Goal: Task Accomplishment & Management: Manage account settings

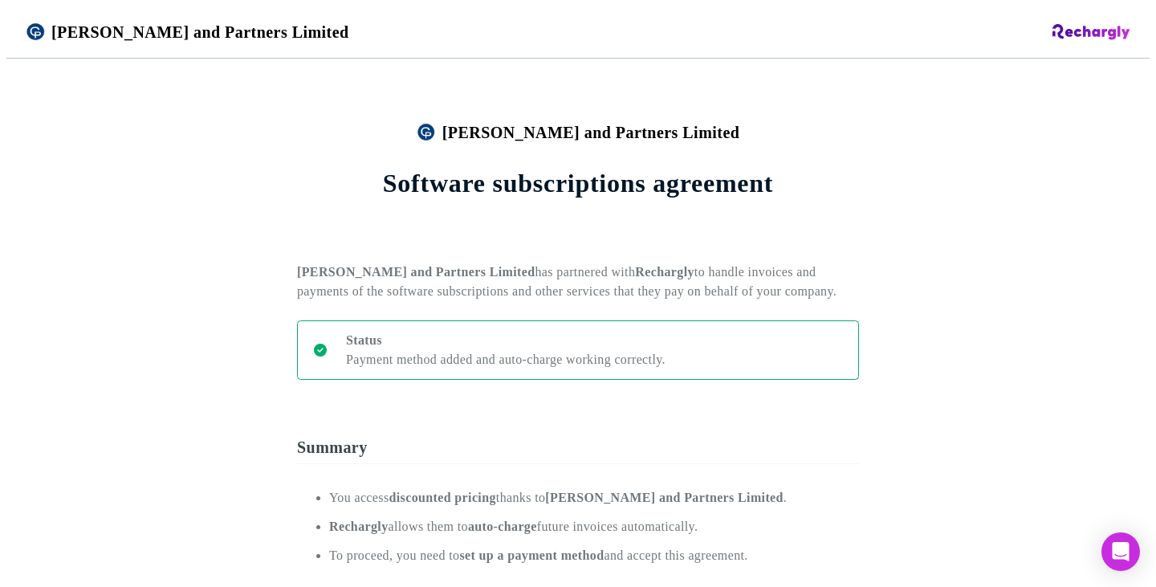
scroll to position [883, 0]
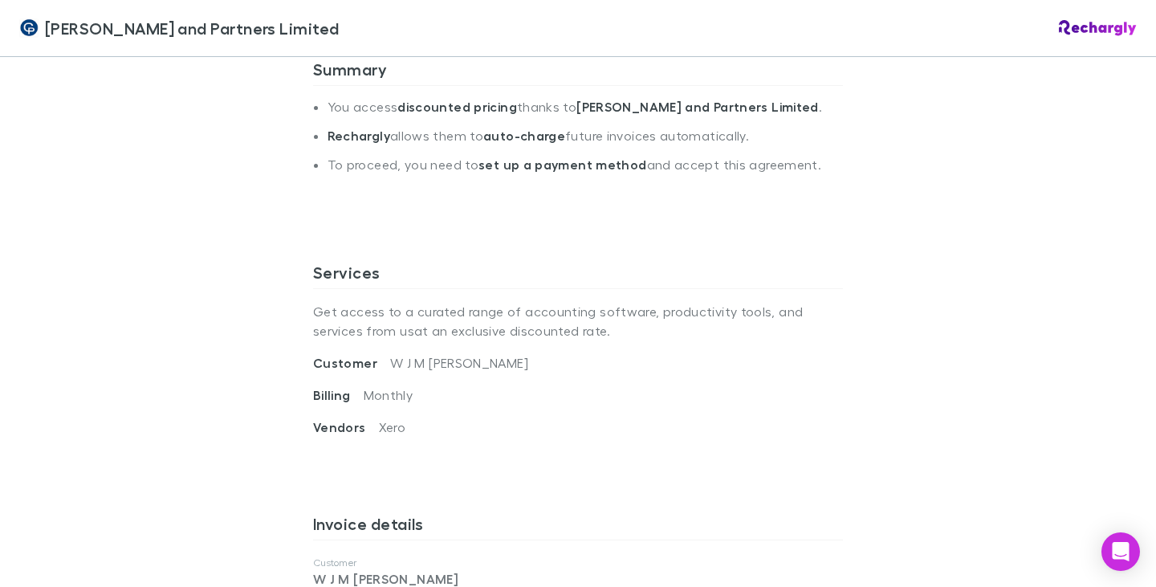
scroll to position [401, 0]
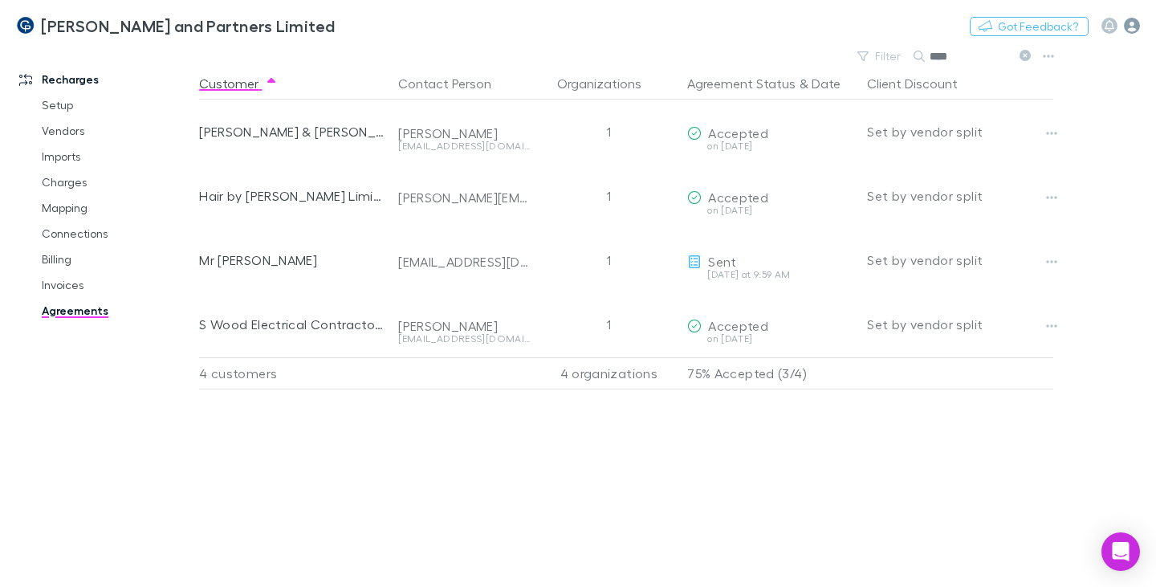
click at [1128, 31] on icon "button" at bounding box center [1132, 26] width 16 height 16
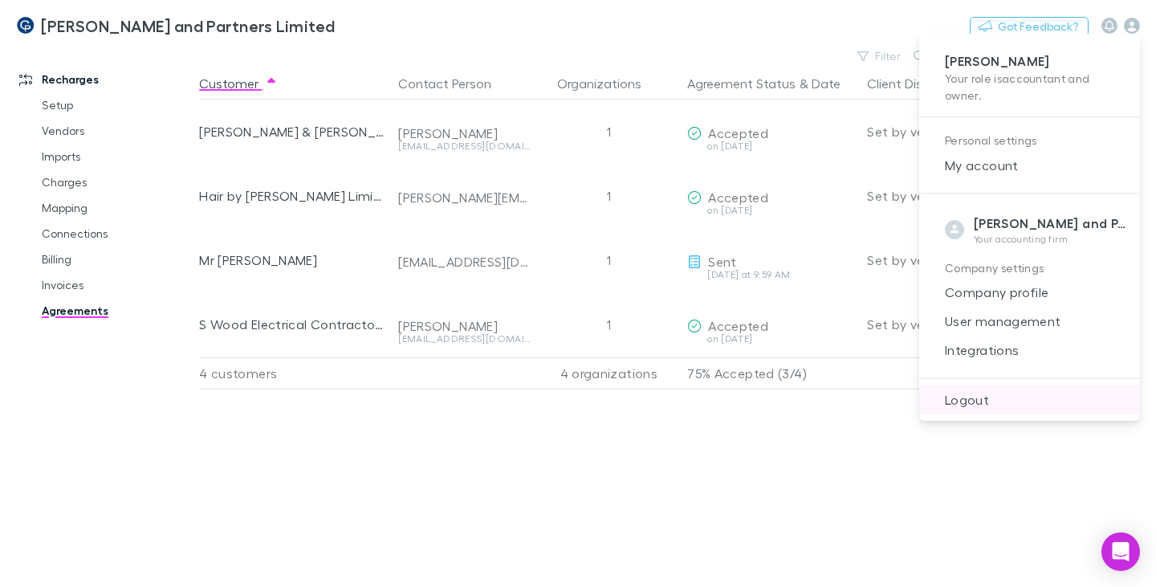
click at [995, 397] on span "Logout" at bounding box center [1029, 399] width 195 height 19
